Goal: Transaction & Acquisition: Purchase product/service

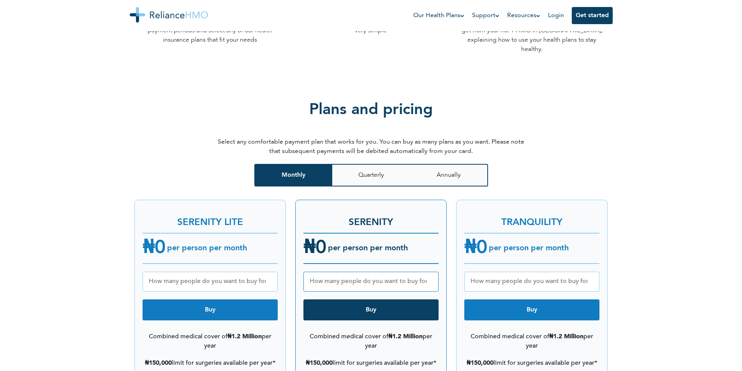
scroll to position [896, 0]
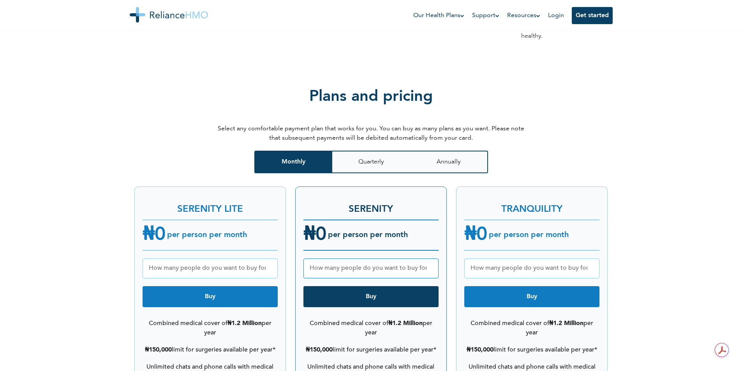
click at [229, 262] on input "number" at bounding box center [210, 269] width 135 height 20
type input "6"
click at [463, 157] on button "Annually" at bounding box center [449, 162] width 78 height 23
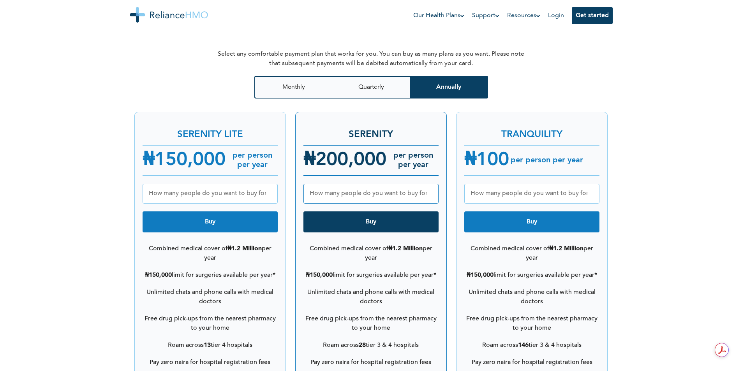
scroll to position [974, 0]
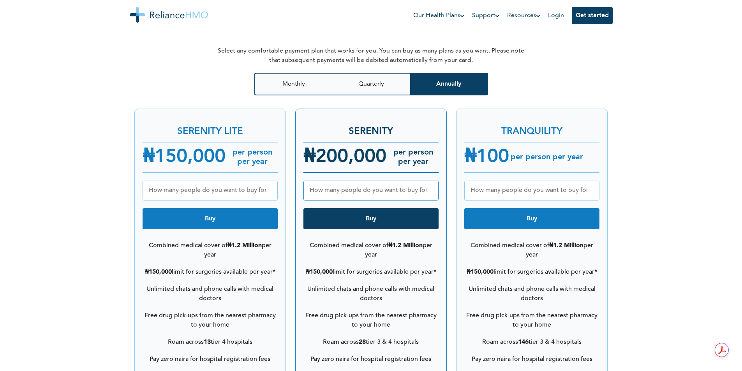
click at [571, 182] on input "number" at bounding box center [531, 191] width 135 height 20
type input "6"
click at [390, 82] on button "Quarterly" at bounding box center [371, 84] width 78 height 23
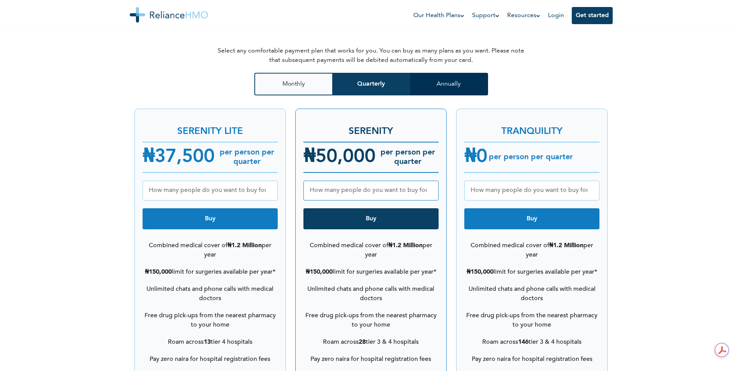
click at [465, 79] on button "Annually" at bounding box center [449, 84] width 78 height 23
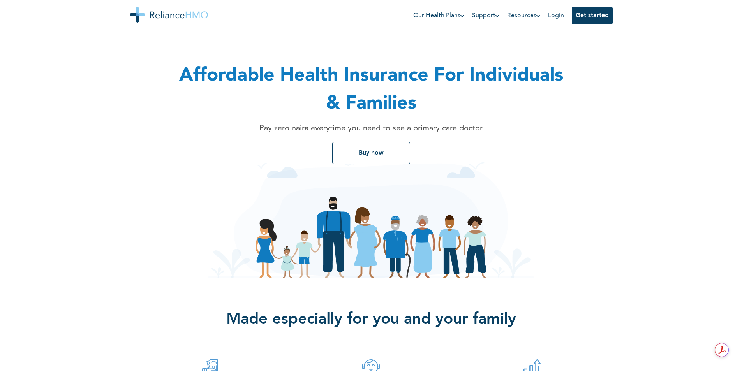
scroll to position [0, 0]
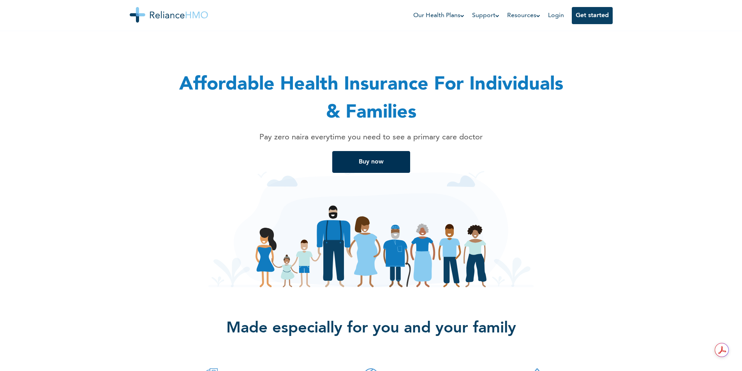
click at [378, 157] on button "Buy now" at bounding box center [371, 162] width 78 height 22
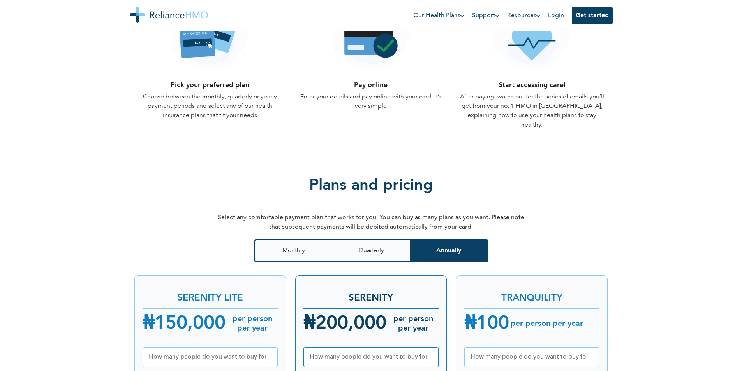
scroll to position [788, 0]
